Goal: Task Accomplishment & Management: Manage account settings

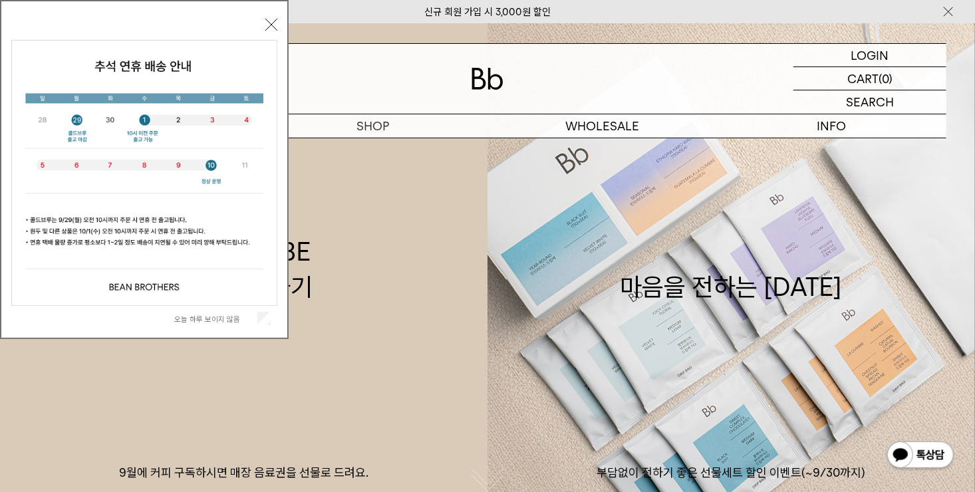
click at [269, 26] on button "닫기" at bounding box center [271, 25] width 12 height 12
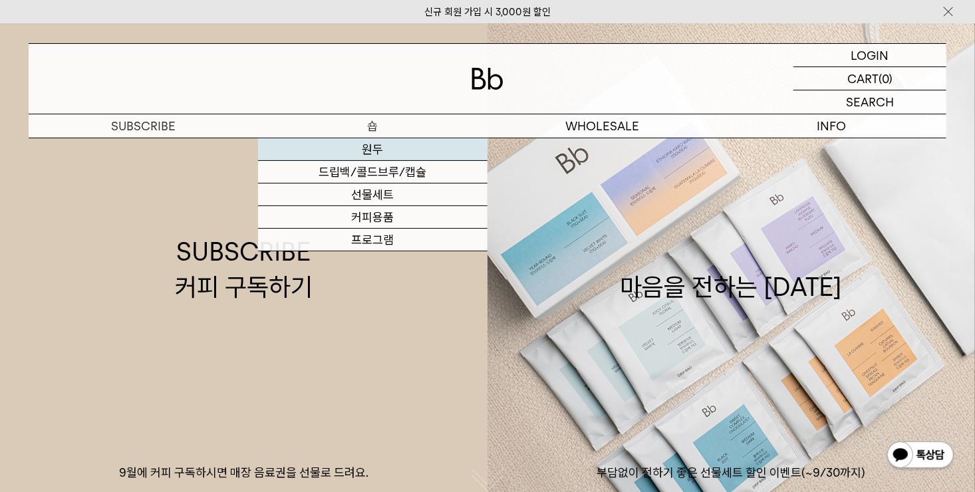
click at [362, 151] on link "원두" at bounding box center [372, 149] width 229 height 23
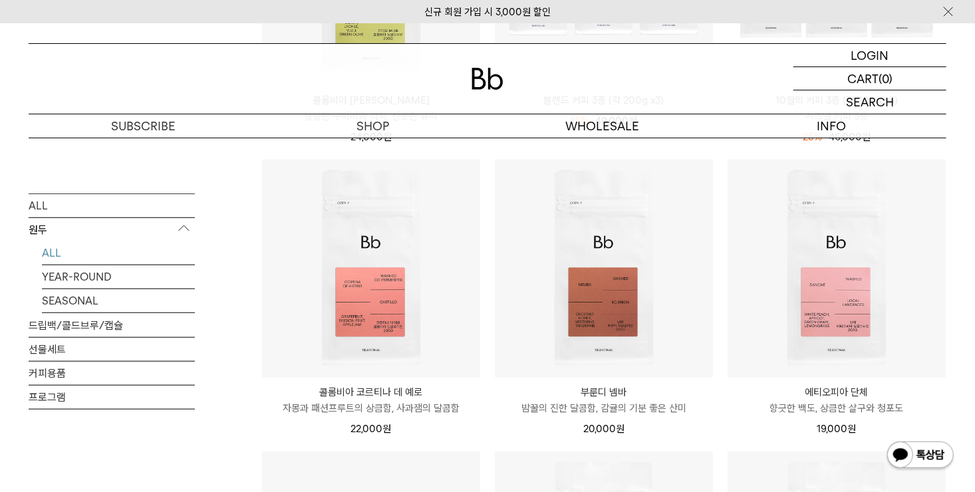
scroll to position [66, 0]
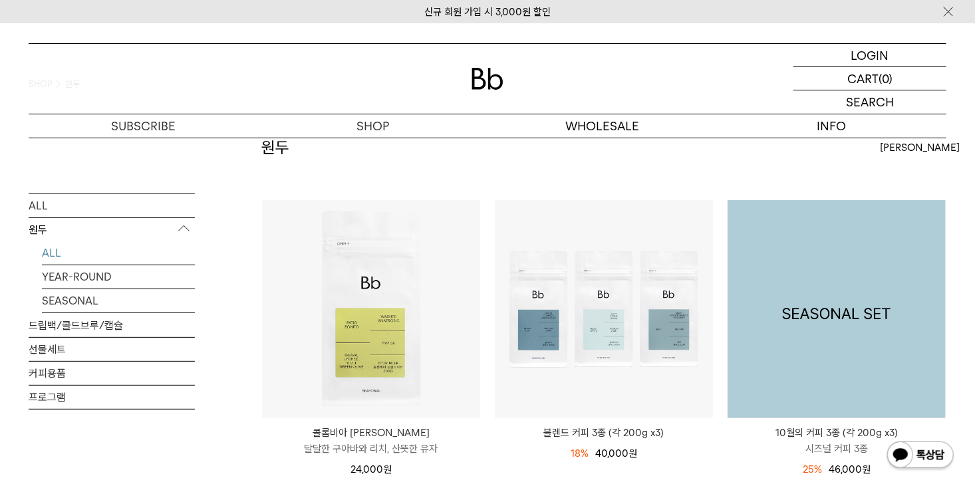
click at [864, 271] on img at bounding box center [836, 309] width 218 height 218
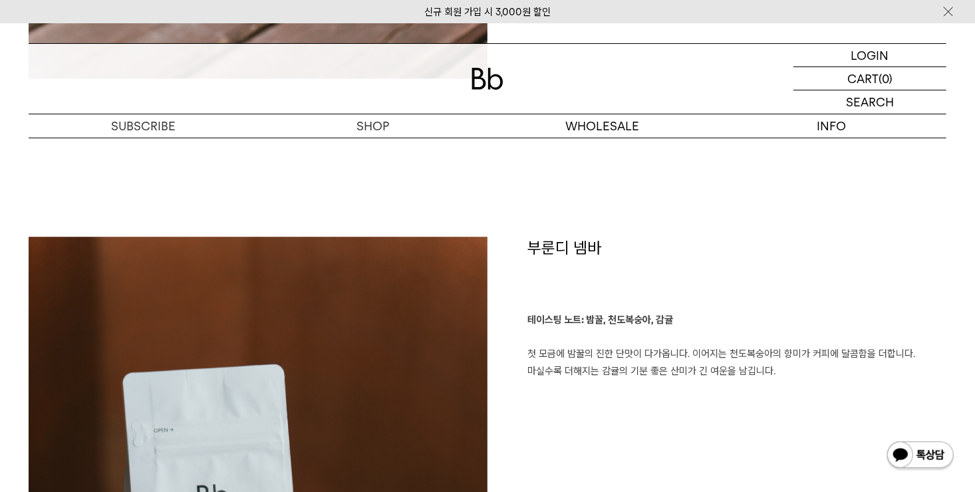
scroll to position [1795, 0]
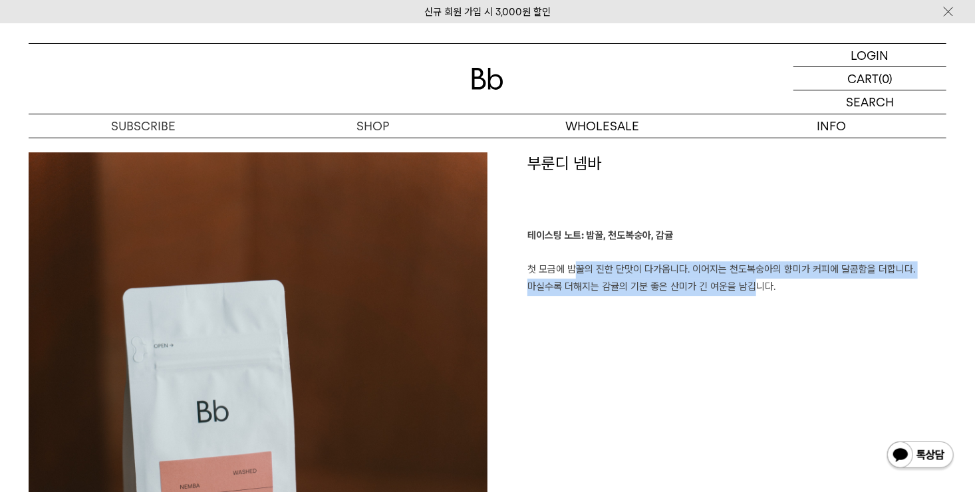
drag, startPoint x: 604, startPoint y: 271, endPoint x: 745, endPoint y: 297, distance: 143.2
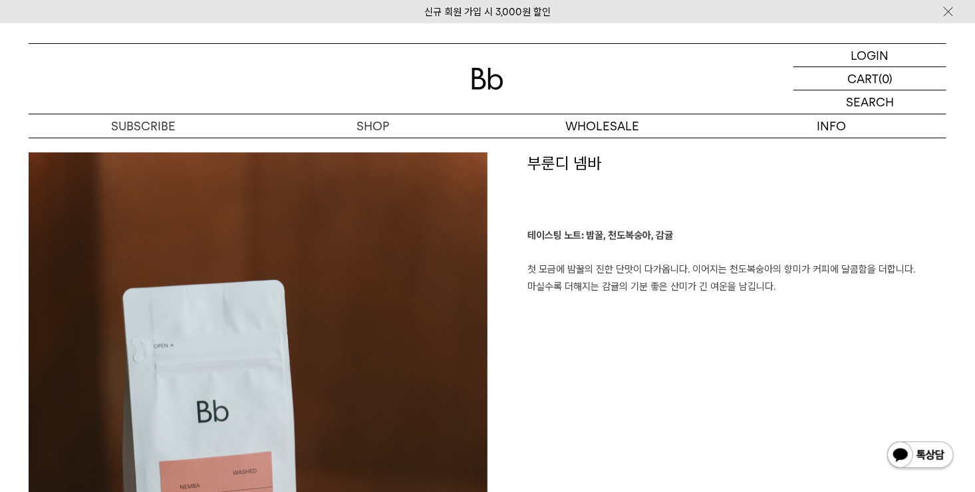
drag, startPoint x: 573, startPoint y: 275, endPoint x: 787, endPoint y: 294, distance: 214.9
click at [787, 294] on p "테이스팅 노트: 밤꿀, 천도복숭아, 감귤 첫 모금에 밤꿀의 진한 단맛이 다가옵니다. 이어지는 천도복숭아의 향미가 커피에 달콤함을 더합니다. 마…" at bounding box center [736, 261] width 419 height 68
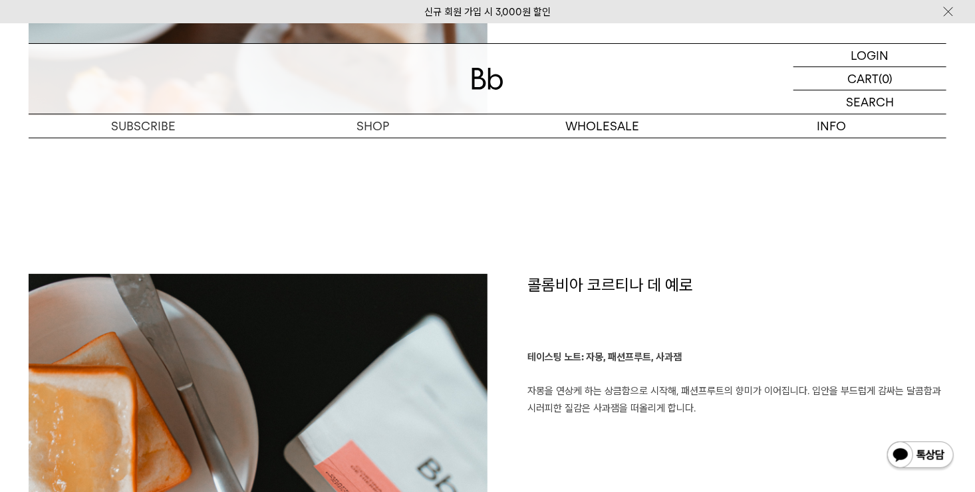
scroll to position [2526, 0]
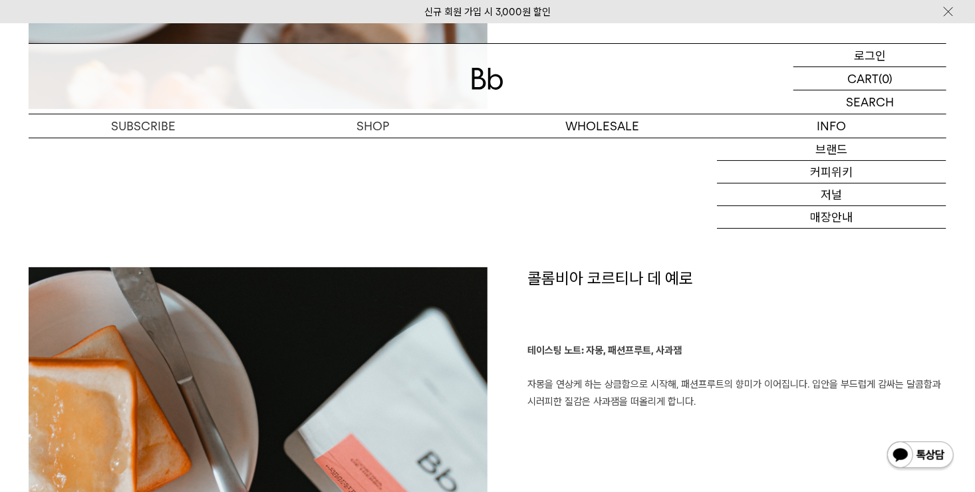
click at [867, 52] on p "로그인" at bounding box center [870, 55] width 32 height 23
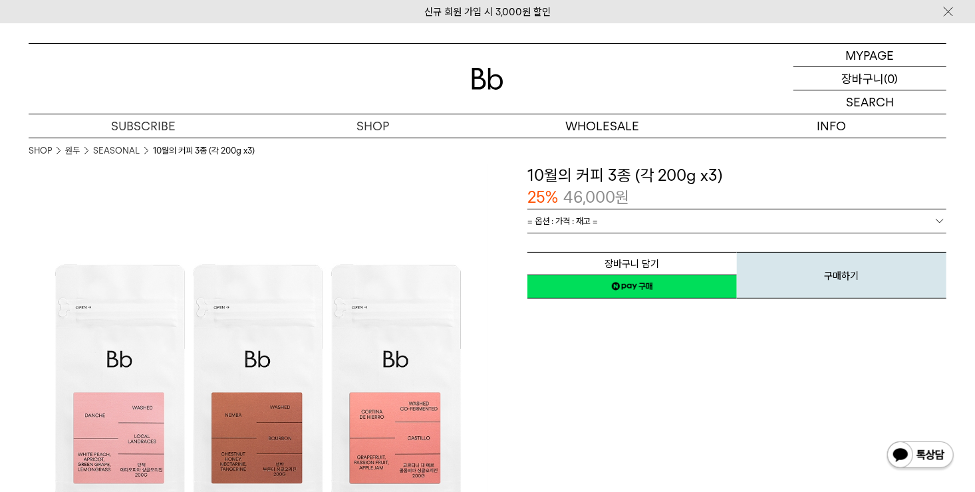
click at [886, 77] on p "(0)" at bounding box center [891, 78] width 14 height 23
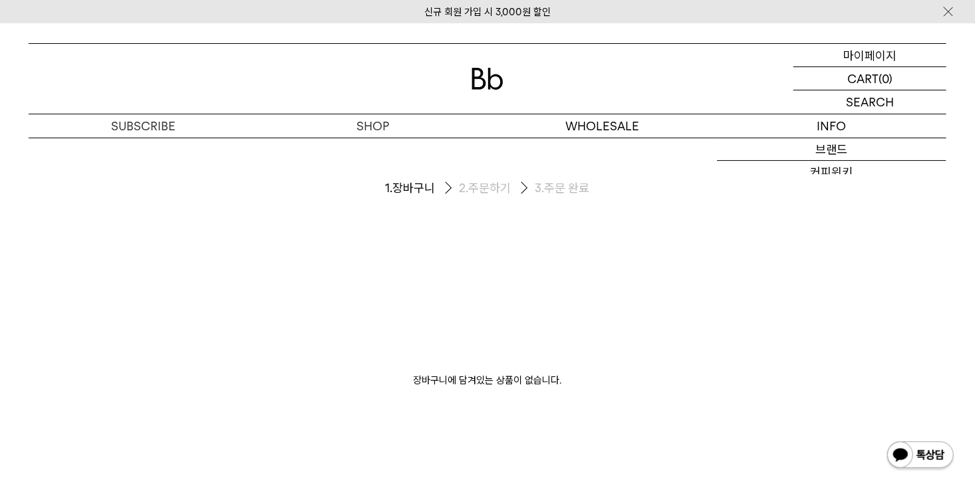
click at [868, 59] on p "마이페이지" at bounding box center [869, 55] width 53 height 23
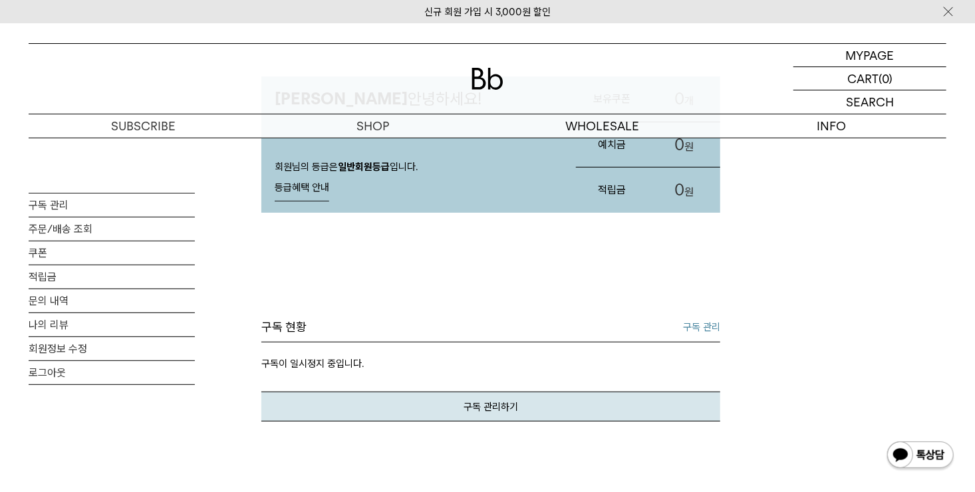
scroll to position [133, 0]
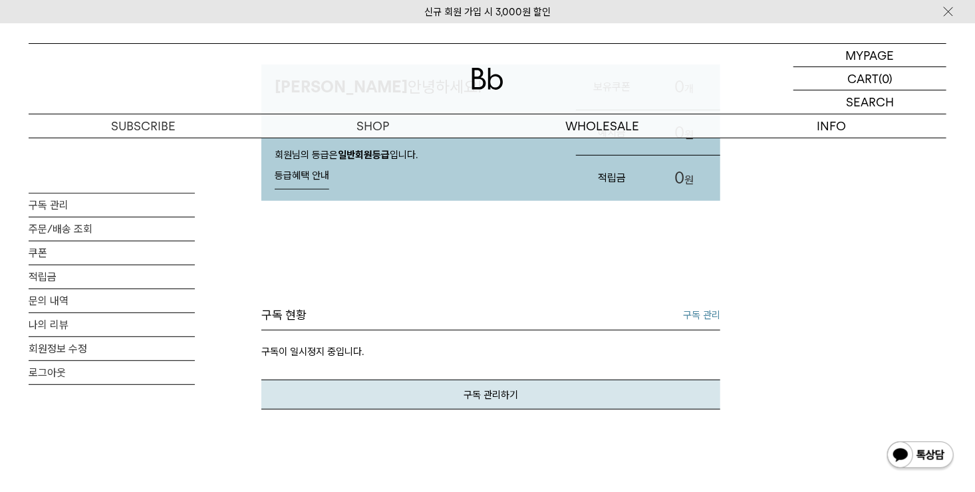
click at [707, 309] on link "구독 관리" at bounding box center [701, 315] width 37 height 16
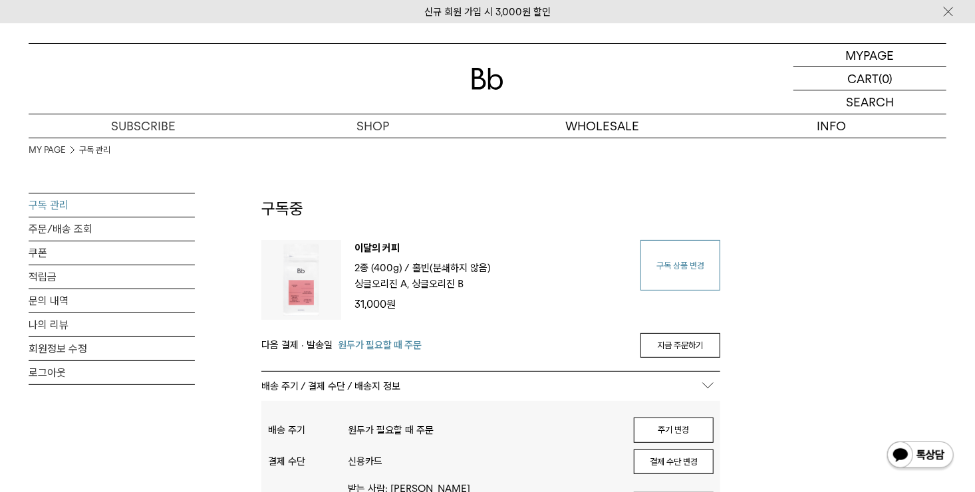
click at [679, 269] on link "구독 상품 변경" at bounding box center [680, 265] width 80 height 51
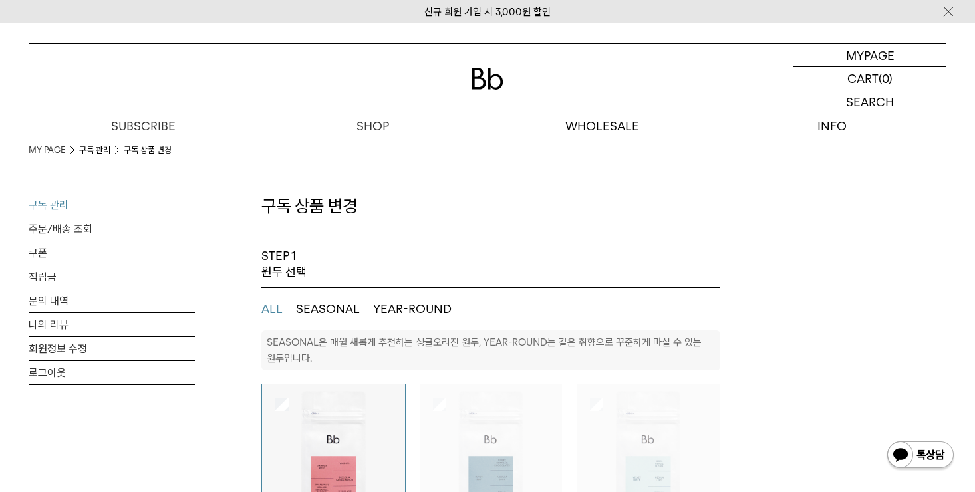
select select "**"
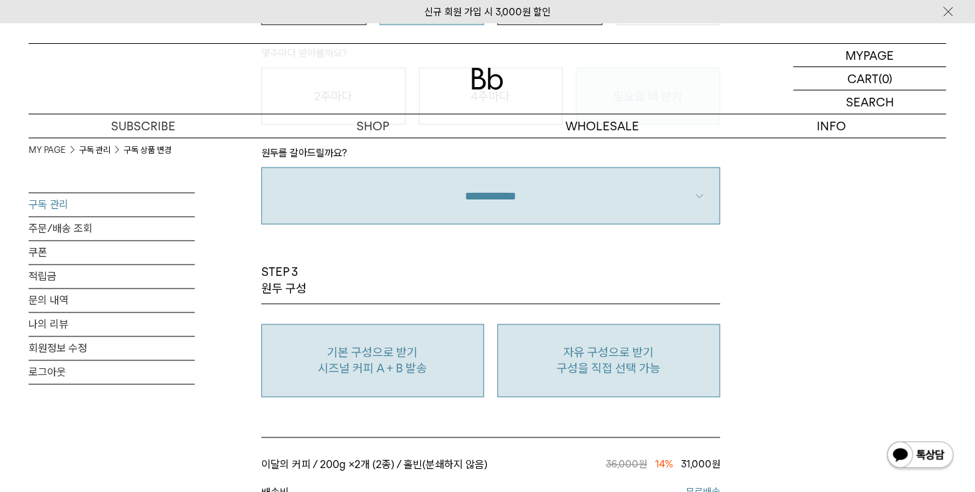
scroll to position [1064, 0]
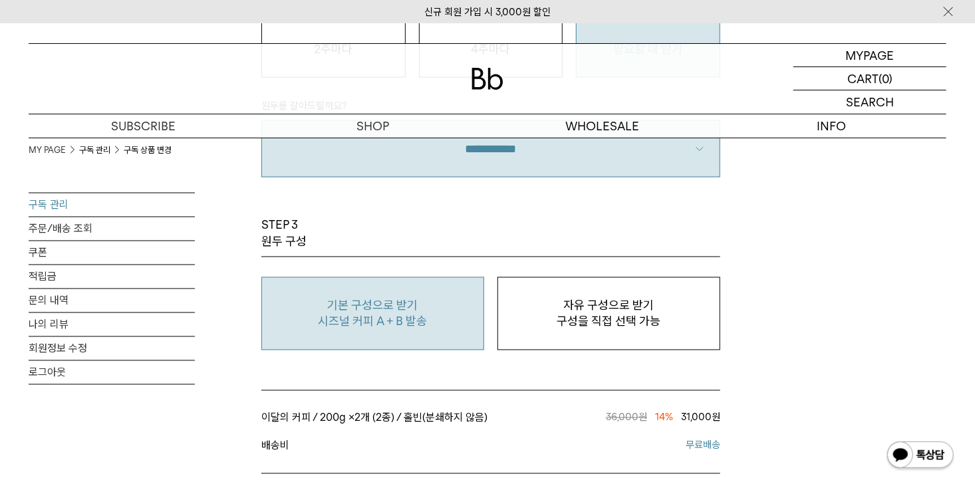
click at [584, 314] on p "구성을 직접 선택 가능" at bounding box center [609, 322] width 208 height 16
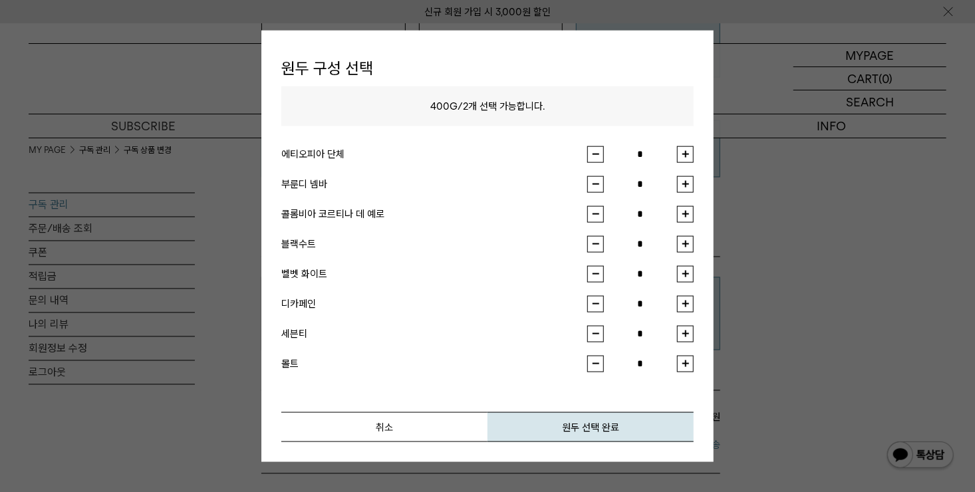
click at [690, 183] on button "button" at bounding box center [685, 184] width 17 height 17
type input "*"
click at [686, 208] on button "button" at bounding box center [685, 213] width 17 height 17
type input "*"
click at [594, 431] on button "원두 선택 완료" at bounding box center [590, 427] width 206 height 30
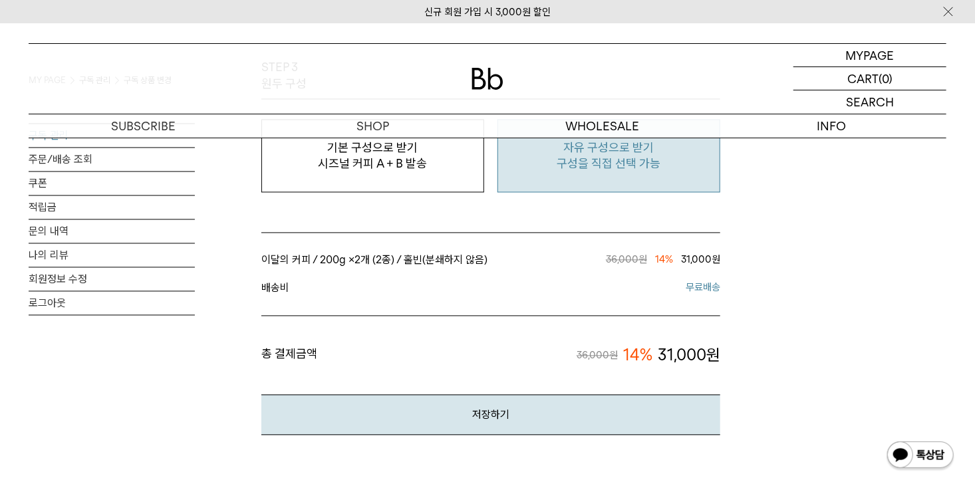
scroll to position [1263, 0]
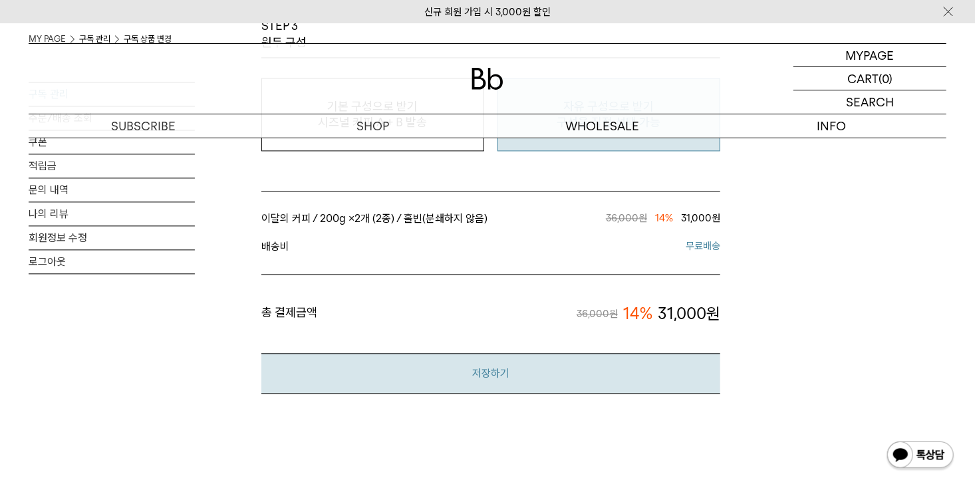
click at [626, 377] on button "저장하기" at bounding box center [490, 373] width 459 height 41
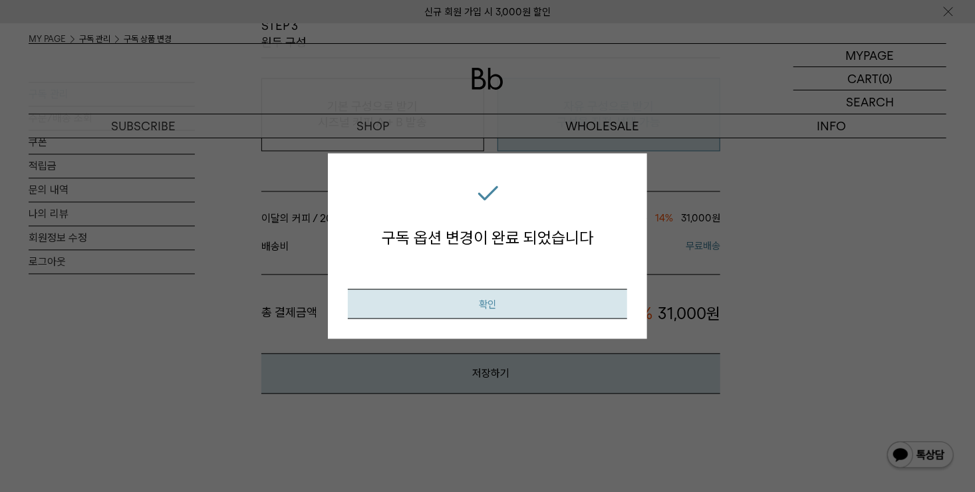
click at [590, 316] on button "확인" at bounding box center [487, 304] width 279 height 30
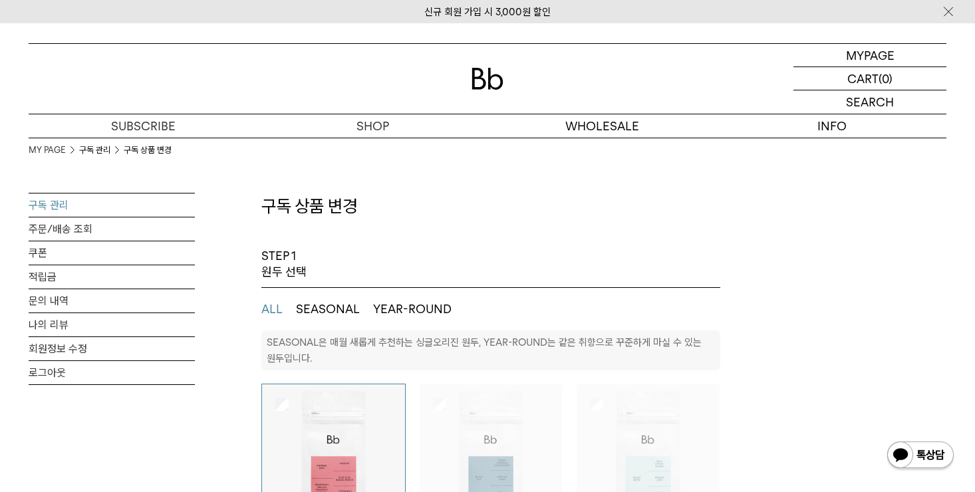
select select "**"
click at [852, 57] on p "마이페이지" at bounding box center [869, 55] width 53 height 23
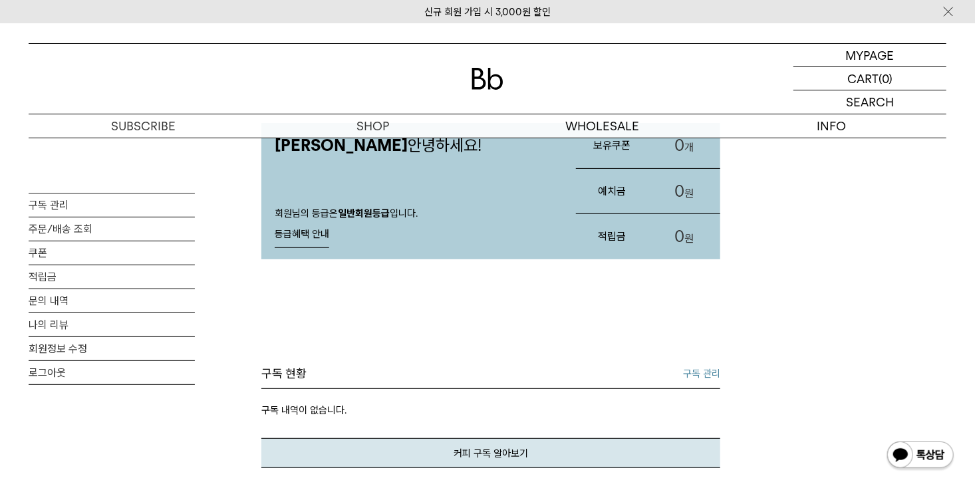
scroll to position [133, 0]
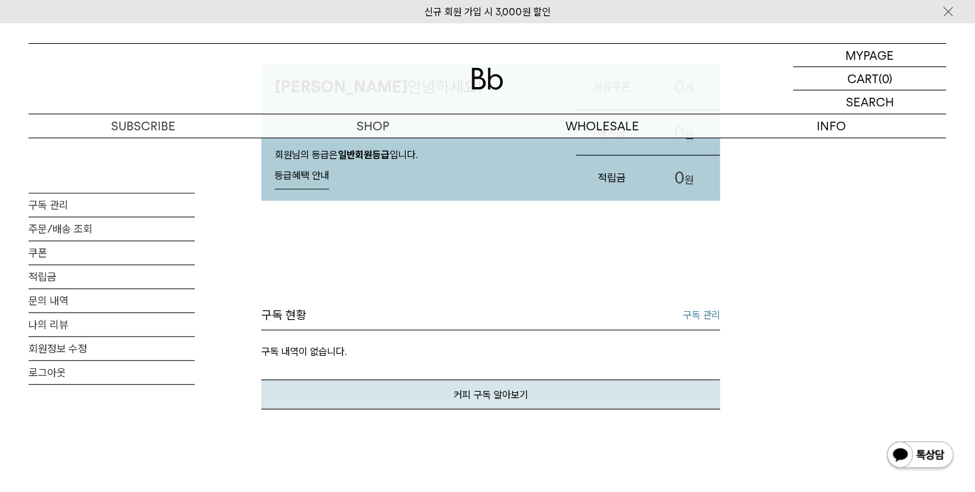
click at [707, 316] on link "구독 관리" at bounding box center [701, 315] width 37 height 16
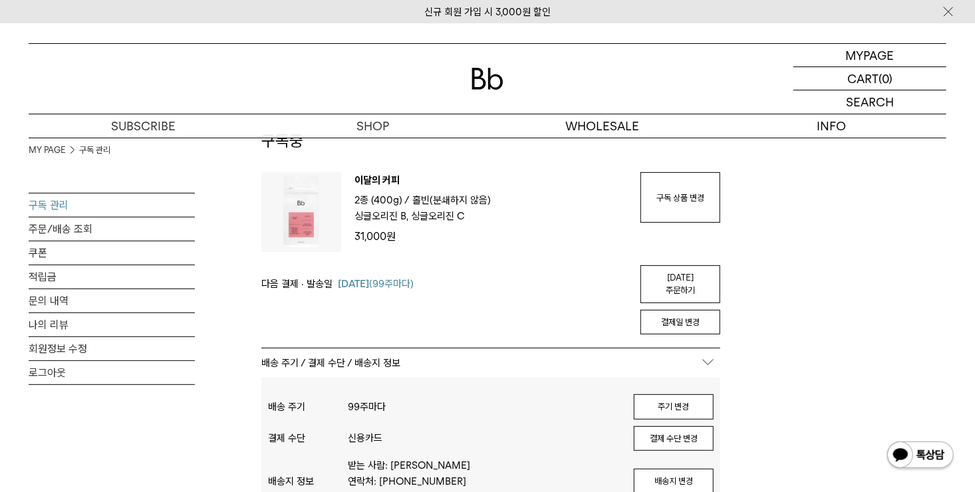
scroll to position [133, 0]
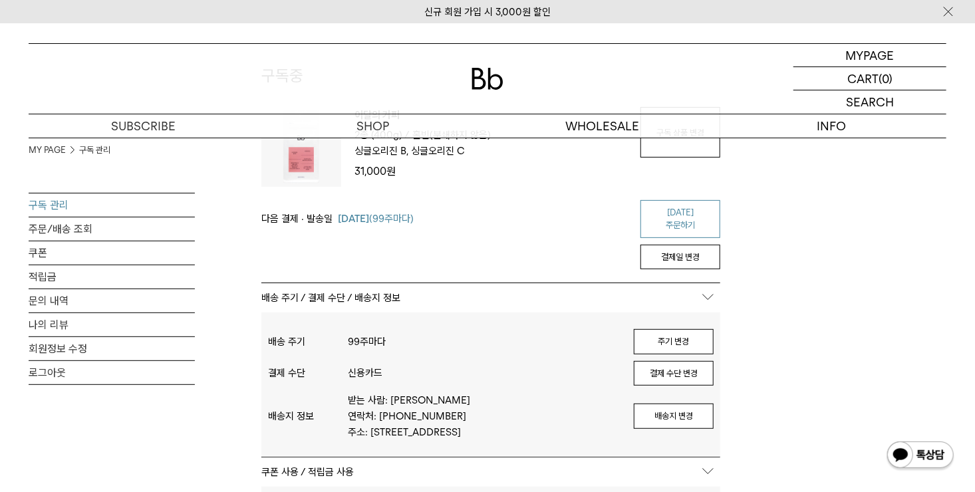
click at [684, 218] on link "[DATE] 주문하기" at bounding box center [680, 219] width 80 height 38
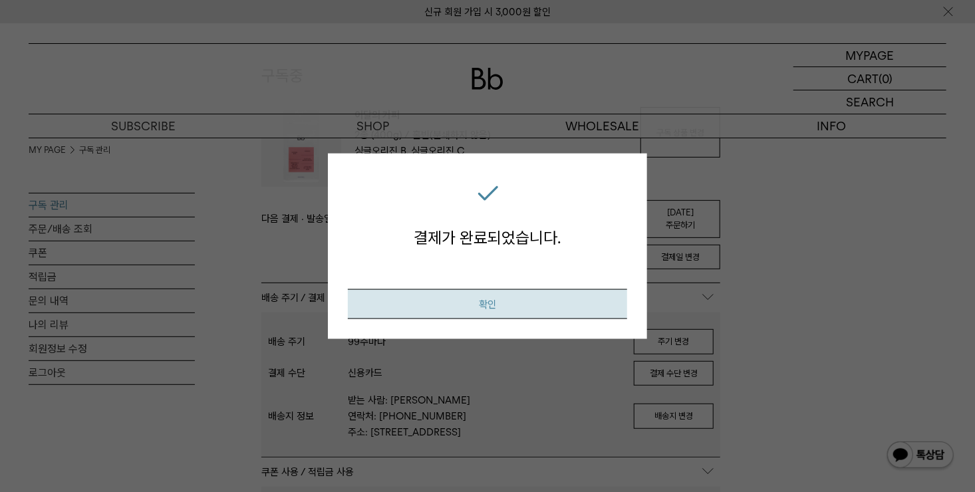
click at [585, 302] on button "확인" at bounding box center [487, 304] width 279 height 30
